Goal: Find specific page/section: Find specific page/section

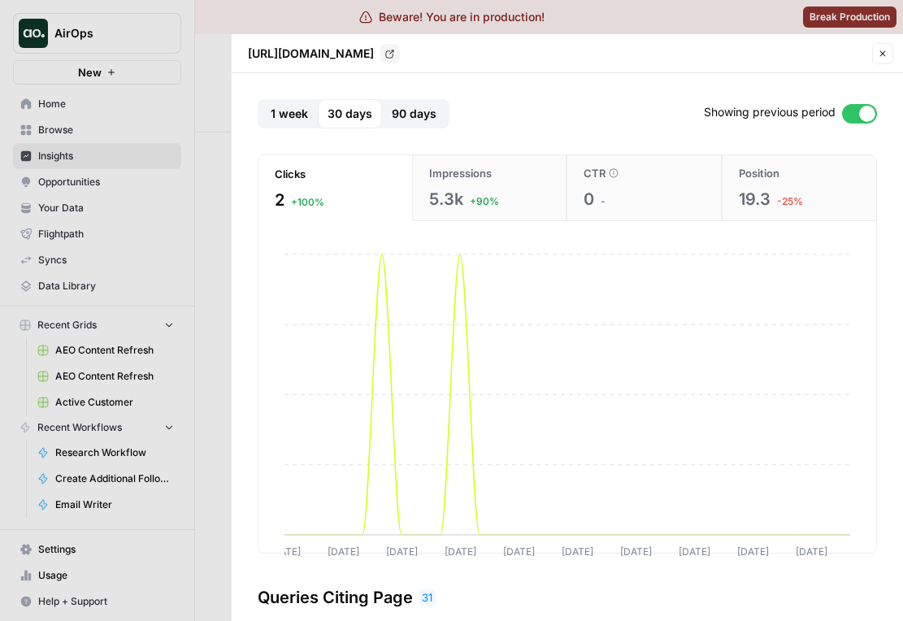
scroll to position [2, 0]
click at [183, 304] on div at bounding box center [451, 310] width 903 height 621
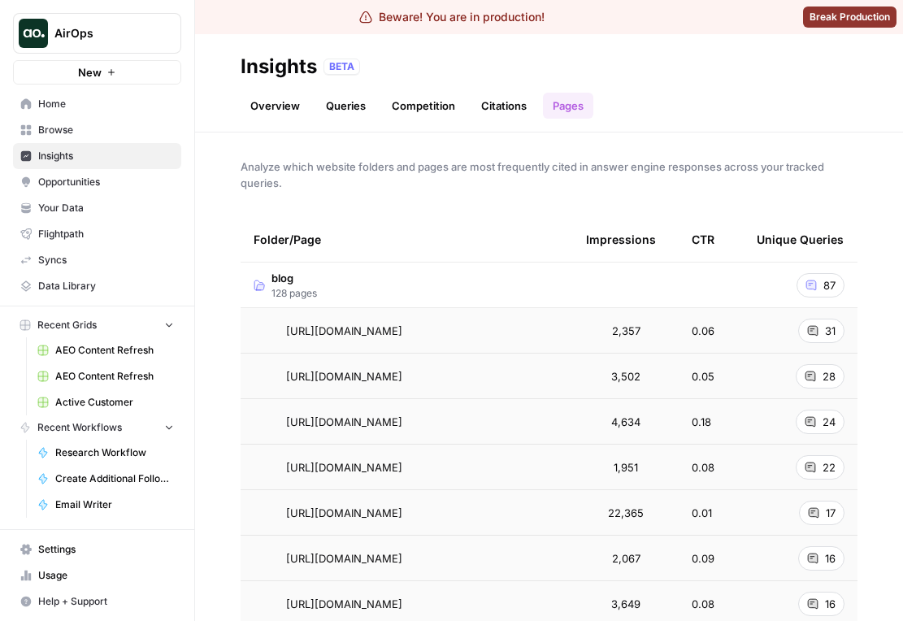
click at [492, 98] on link "Citations" at bounding box center [504, 106] width 65 height 26
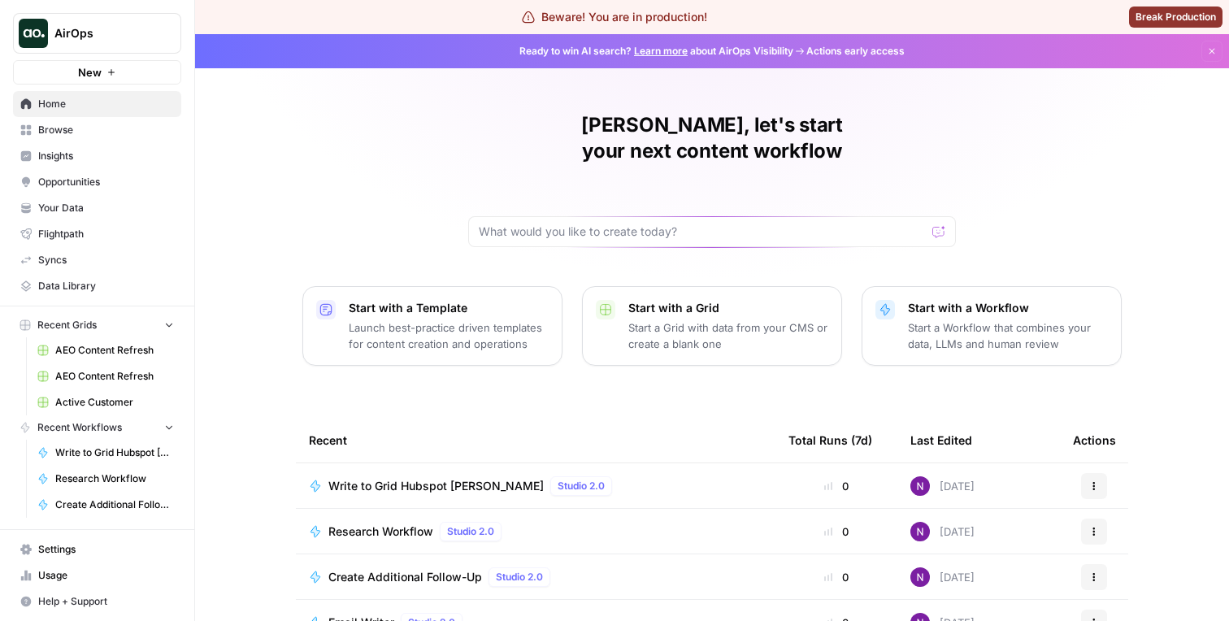
click at [107, 159] on span "Insights" at bounding box center [106, 156] width 136 height 15
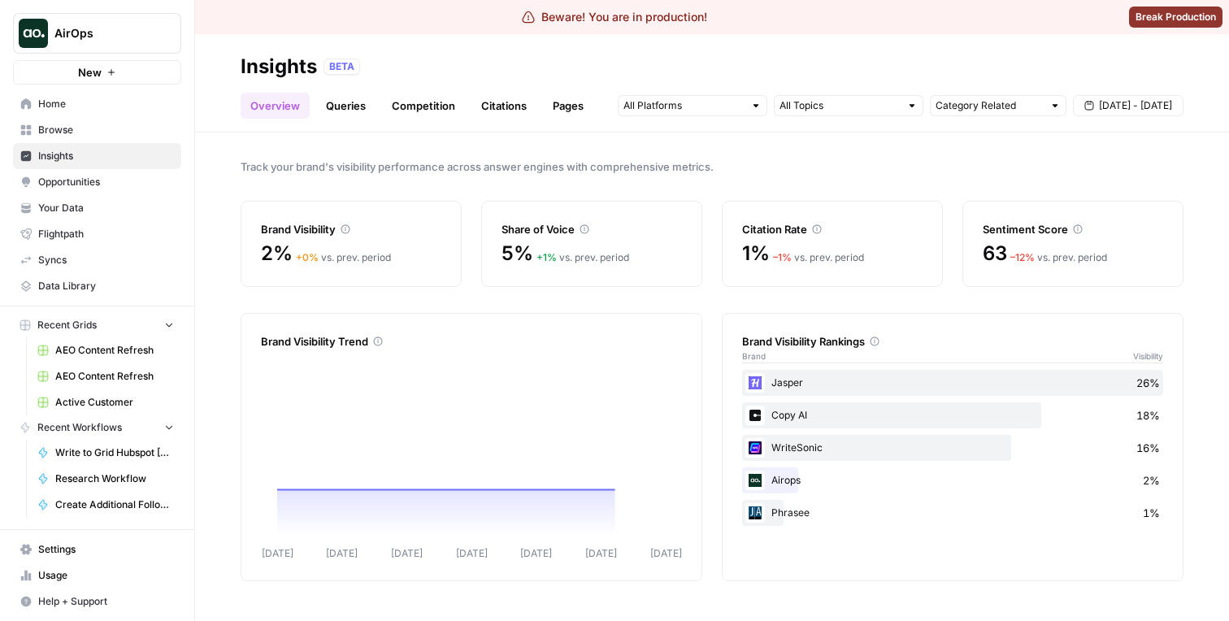
click at [411, 85] on div "Overview Queries Competition Citations Pages Category Related Sep 5 - Sep 11" at bounding box center [712, 99] width 943 height 39
click at [472, 101] on link "Citations" at bounding box center [504, 106] width 65 height 26
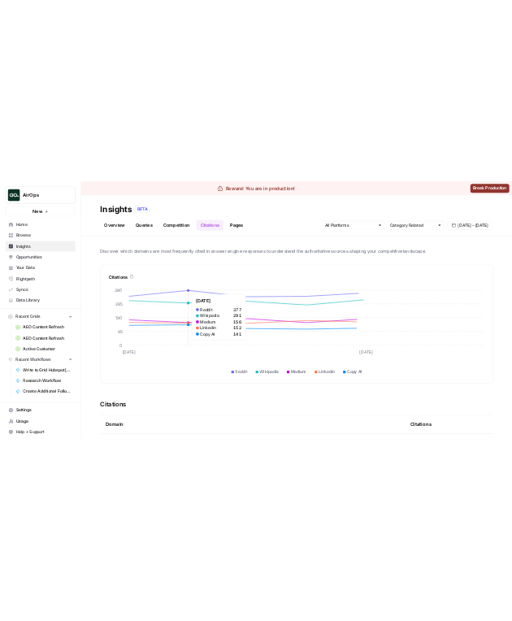
scroll to position [2, 0]
